Goal: Transaction & Acquisition: Purchase product/service

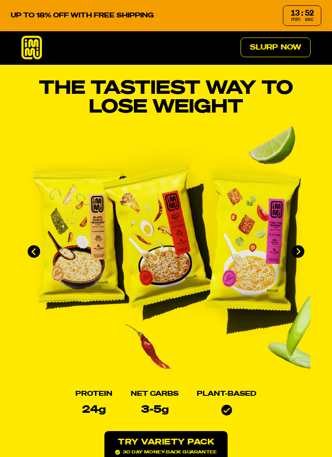
click at [278, 51] on link "Slurp Now" at bounding box center [276, 48] width 70 height 20
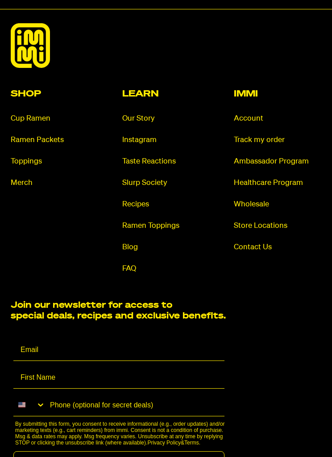
scroll to position [5914, 0]
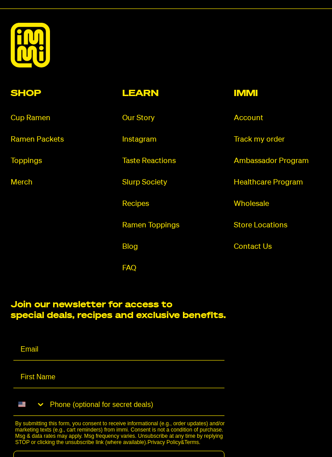
click at [43, 145] on link "Ramen Packets" at bounding box center [55, 139] width 88 height 10
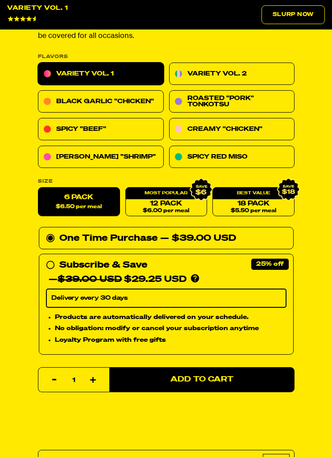
scroll to position [489, 0]
click at [254, 74] on link "Variety Vol. 2" at bounding box center [232, 74] width 126 height 22
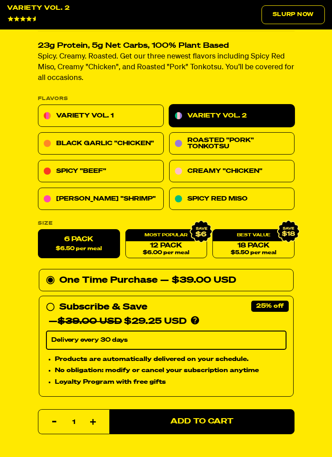
scroll to position [447, 0]
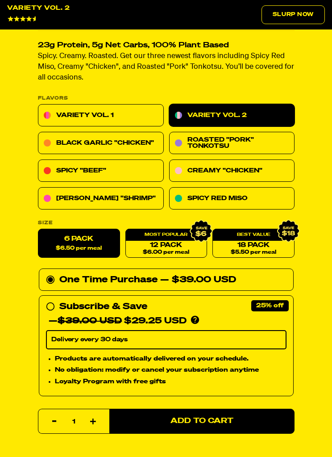
click at [114, 145] on link "Black Garlic "Chicken"" at bounding box center [101, 143] width 126 height 22
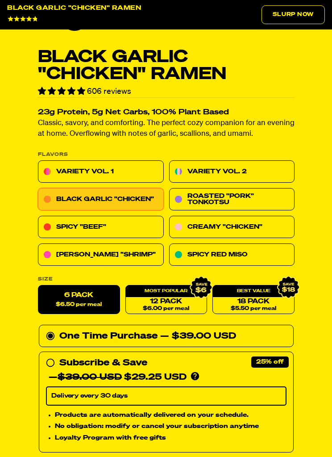
scroll to position [398, 0]
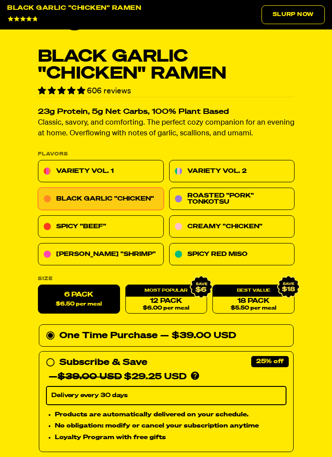
click at [234, 231] on link "Creamy "Chicken"" at bounding box center [232, 226] width 126 height 22
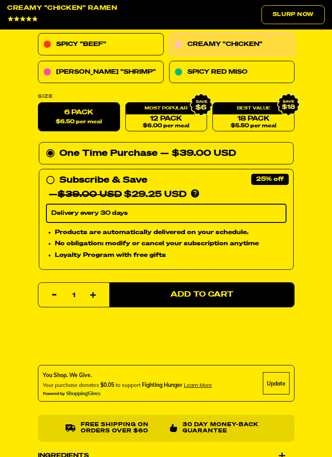
scroll to position [580, 0]
click at [179, 117] on link "12 Pack $6.00 per meal" at bounding box center [166, 116] width 82 height 29
radio input "false"
